Goal: Information Seeking & Learning: Learn about a topic

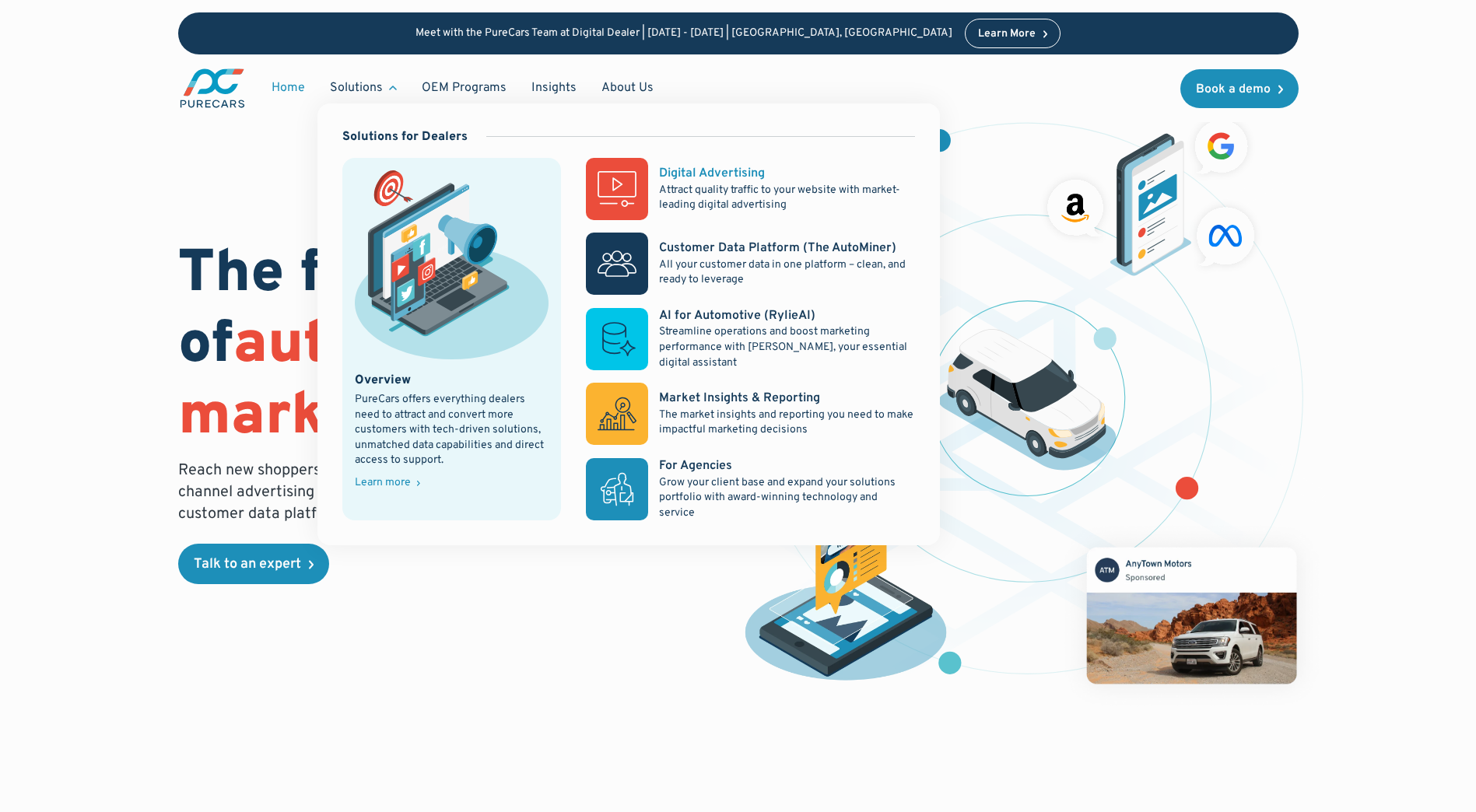
click at [708, 192] on p "Attract quality traffic to your website with market-leading digital advertising" at bounding box center [787, 197] width 255 height 30
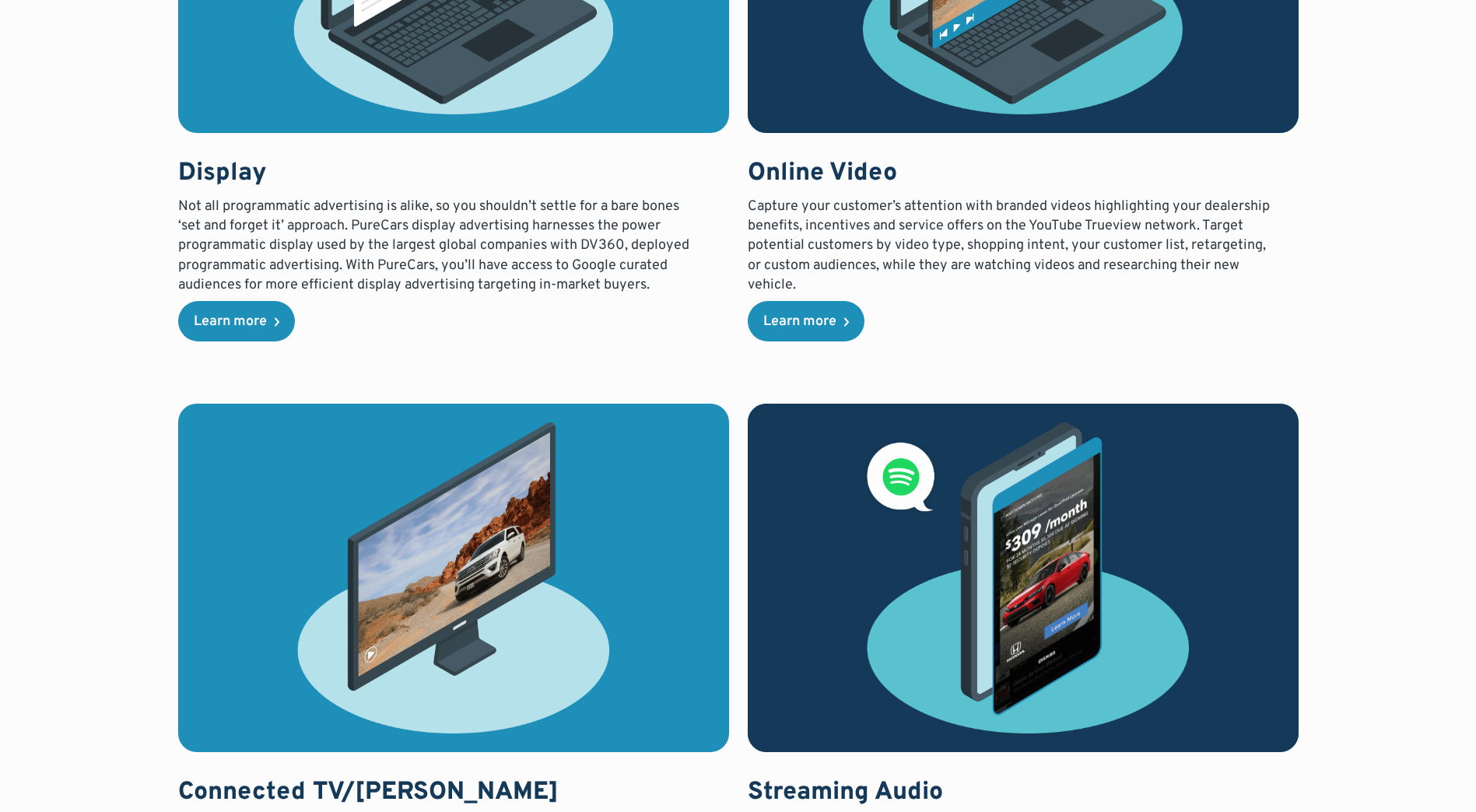
scroll to position [2375, 0]
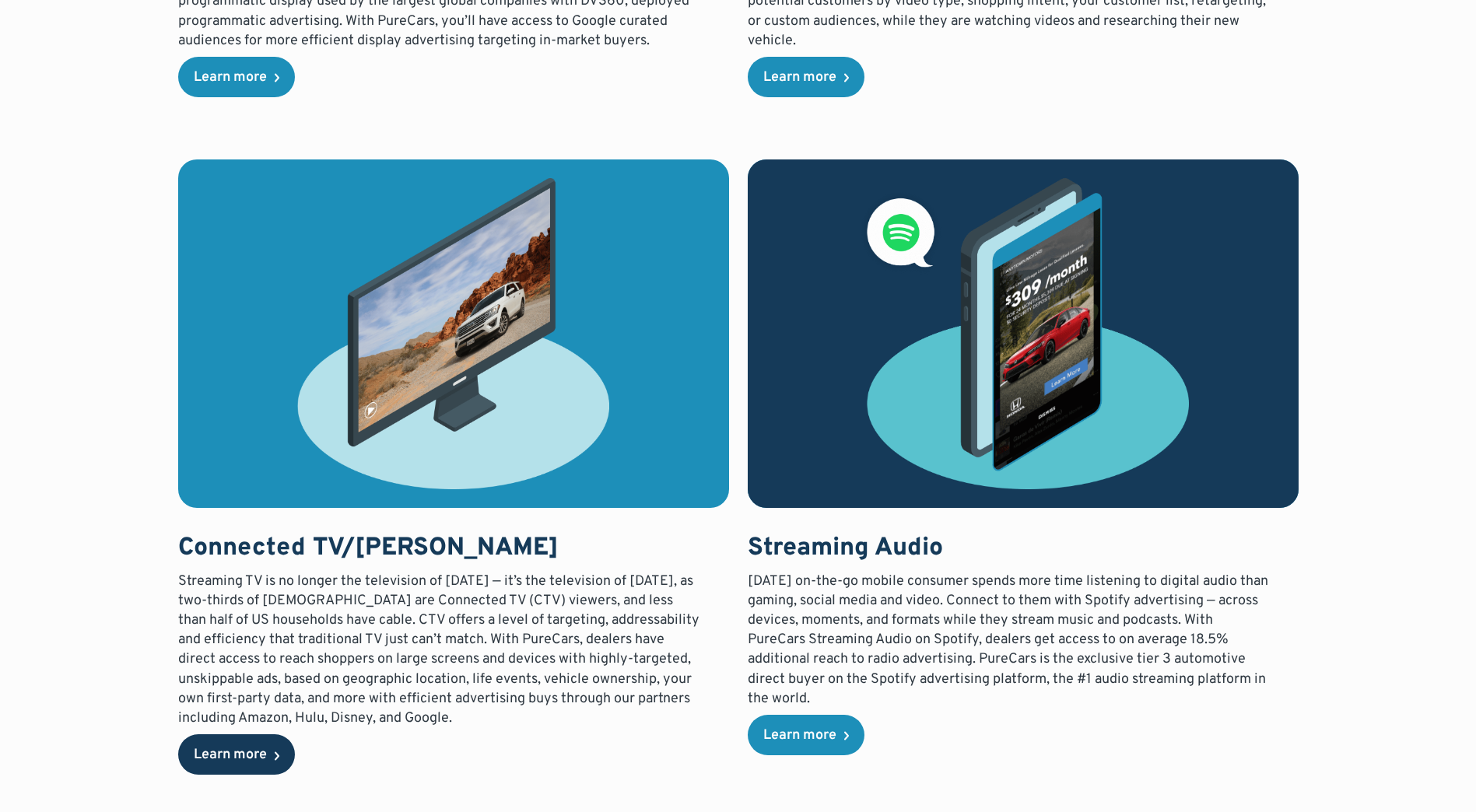
click at [242, 750] on div "Learn more" at bounding box center [230, 756] width 73 height 14
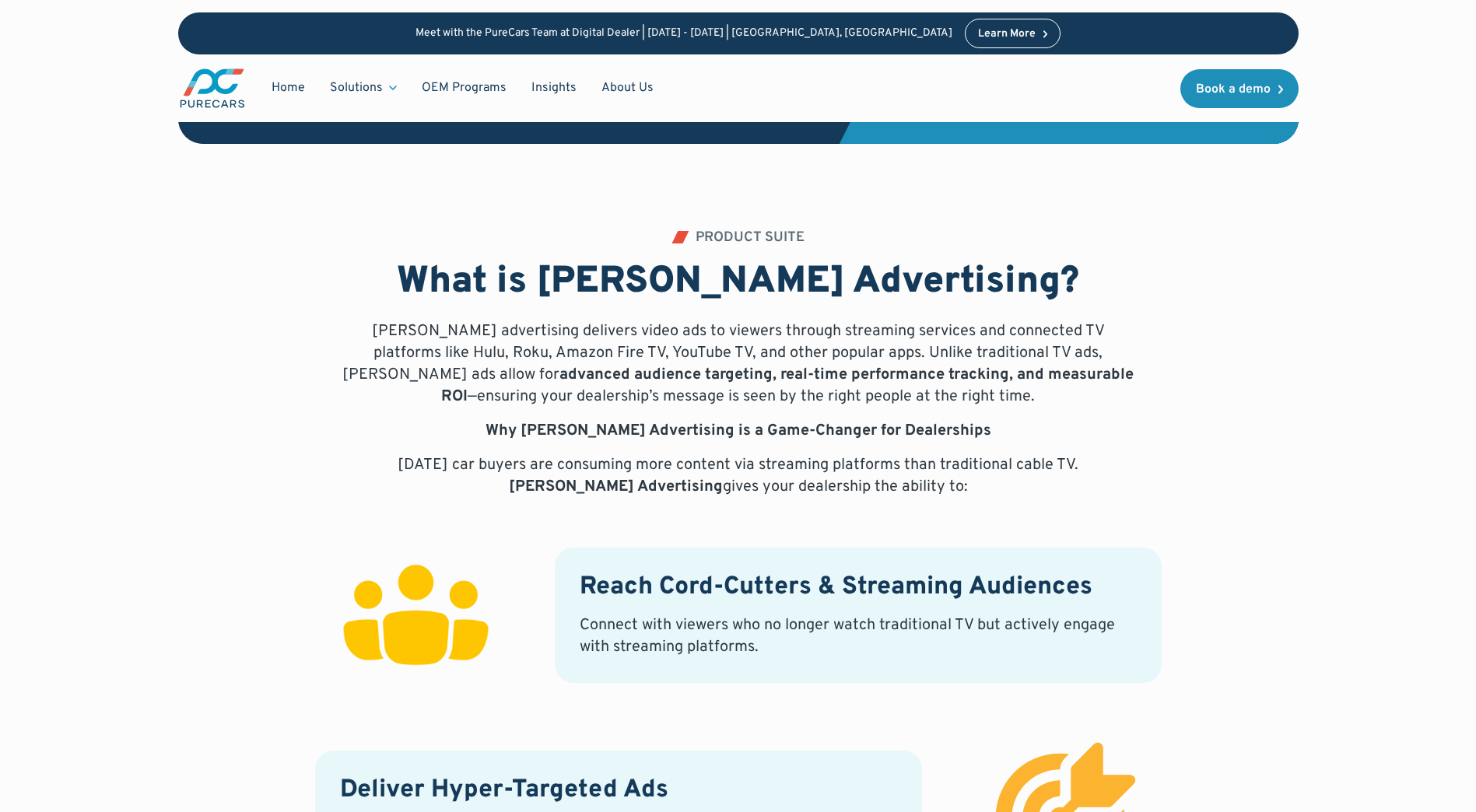
scroll to position [469, 0]
